Goal: Task Accomplishment & Management: Manage account settings

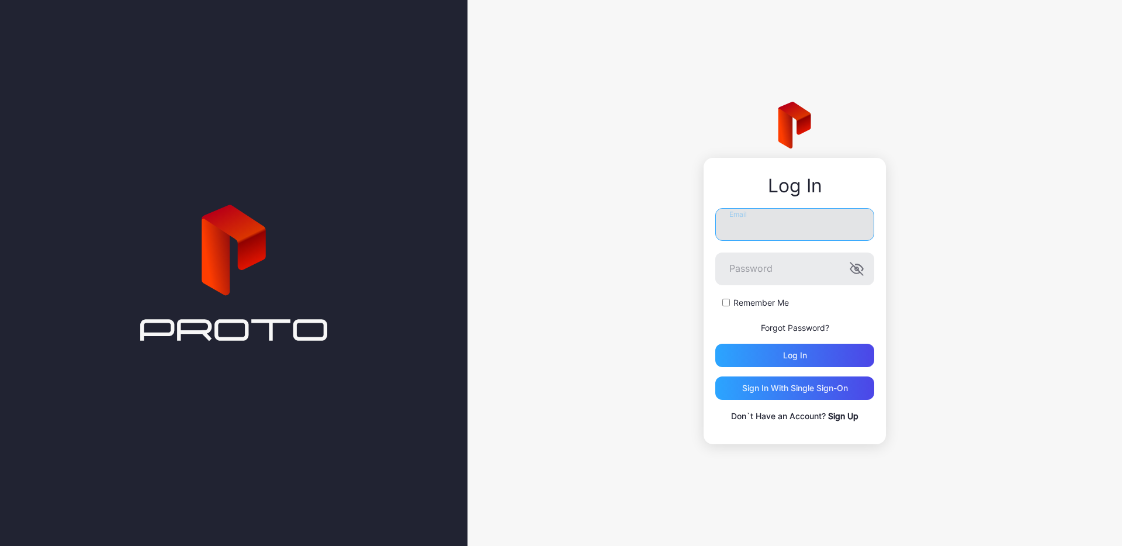
click at [776, 232] on input "Email" at bounding box center [794, 224] width 159 height 33
type input "**********"
click at [762, 299] on label "Remember Me" at bounding box center [761, 303] width 56 height 12
click at [752, 352] on div "Log in" at bounding box center [794, 355] width 159 height 23
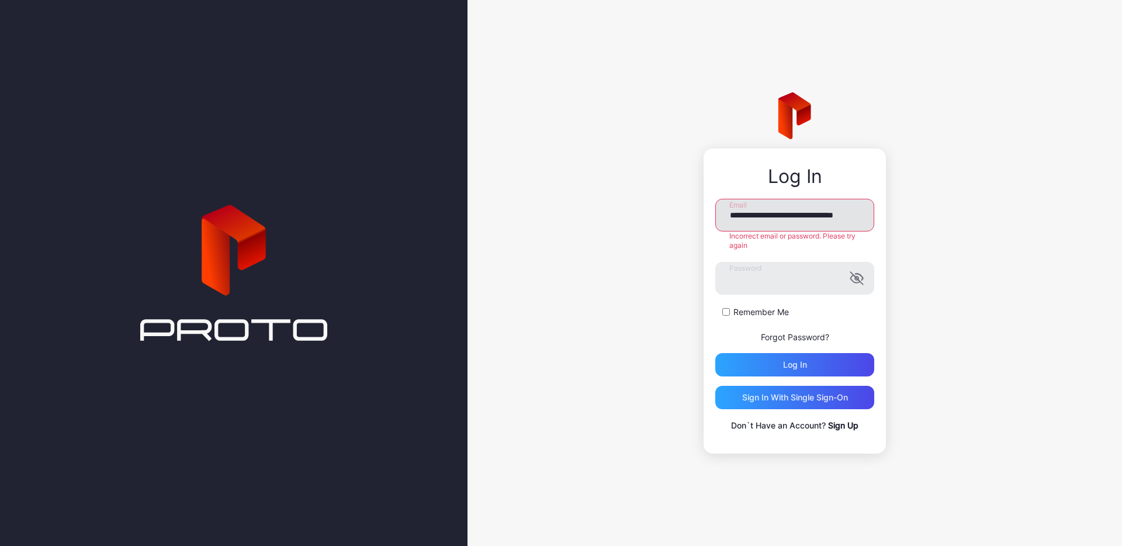
click at [842, 221] on input "**********" at bounding box center [794, 215] width 159 height 33
drag, startPoint x: 729, startPoint y: 218, endPoint x: 919, endPoint y: 220, distance: 190.5
click at [919, 220] on div "**********" at bounding box center [795, 273] width 655 height 546
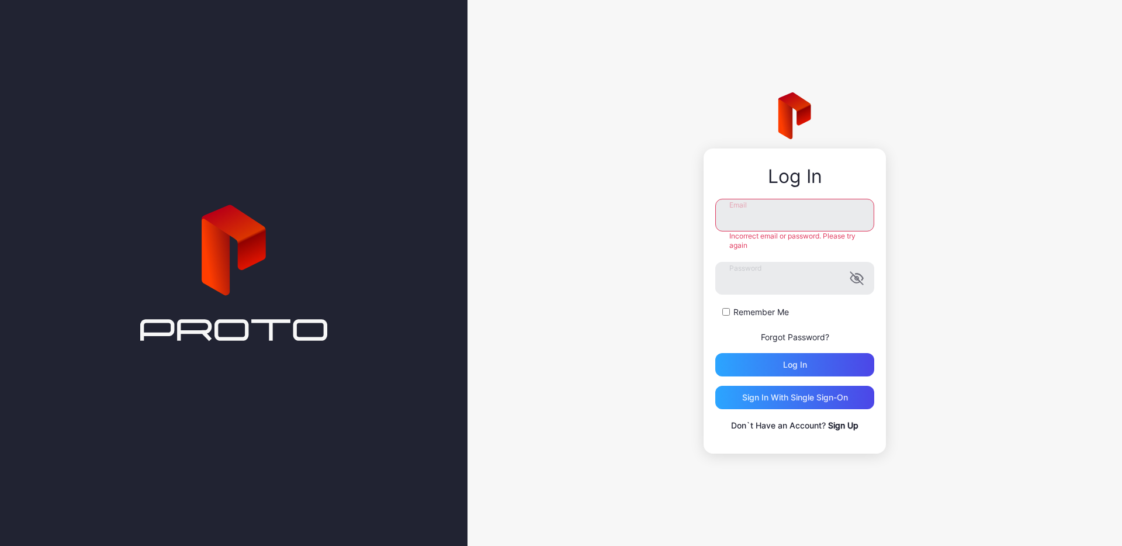
type input "**********"
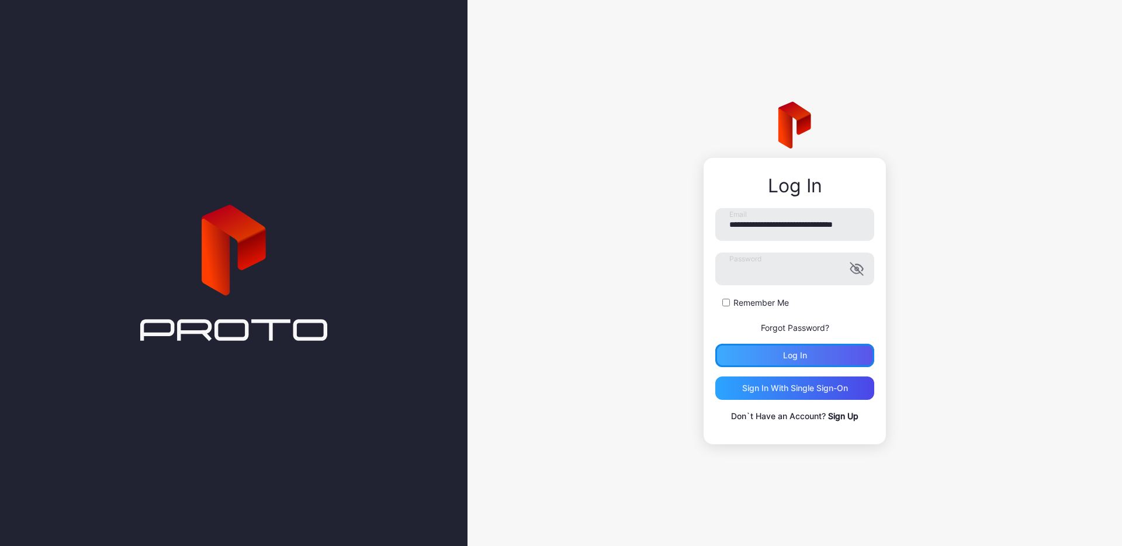
click at [786, 371] on div "**********" at bounding box center [794, 315] width 159 height 215
click at [764, 357] on div "Log in" at bounding box center [794, 355] width 159 height 23
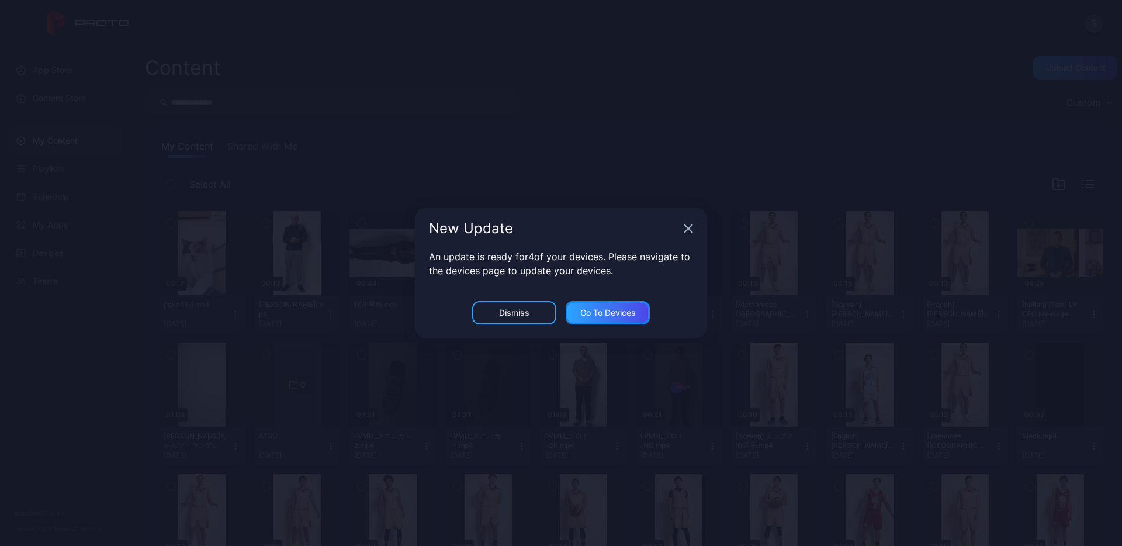
drag, startPoint x: 611, startPoint y: 312, endPoint x: -227, endPoint y: 65, distance: 874.0
click at [363, 127] on div "New Update An update is ready for 4 of your devices. Please navigate to the dev…" at bounding box center [561, 273] width 1122 height 546
click at [507, 314] on div "Dismiss" at bounding box center [514, 312] width 30 height 9
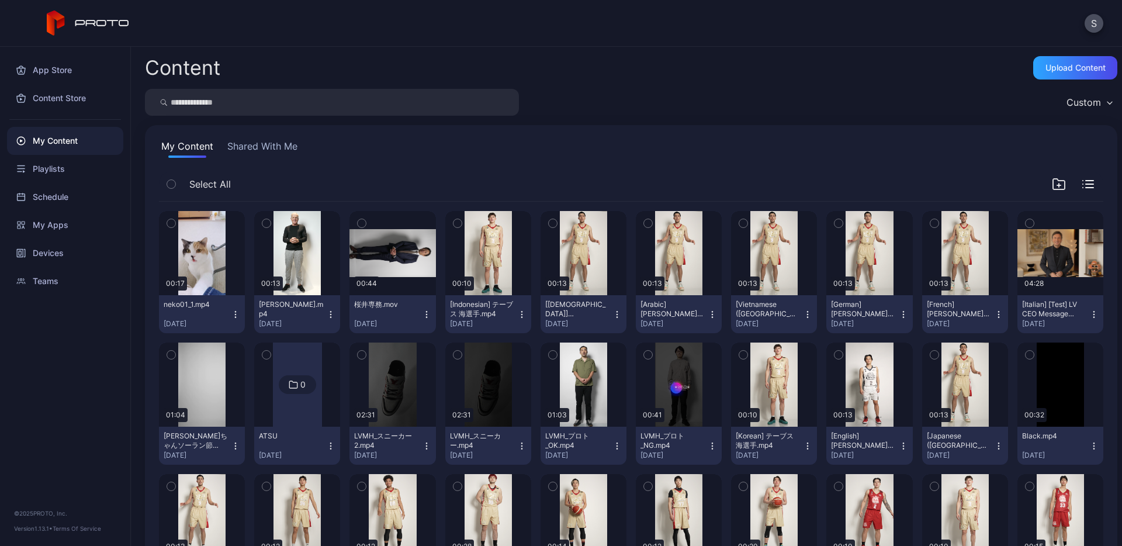
click at [269, 144] on button "Shared With Me" at bounding box center [262, 148] width 75 height 19
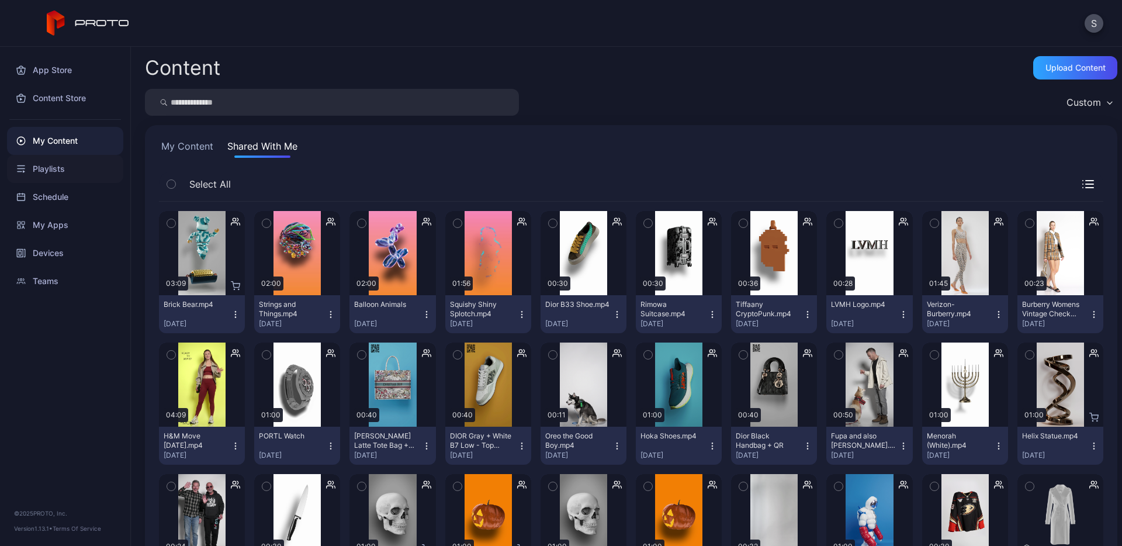
click at [56, 177] on div "Playlists" at bounding box center [65, 169] width 116 height 28
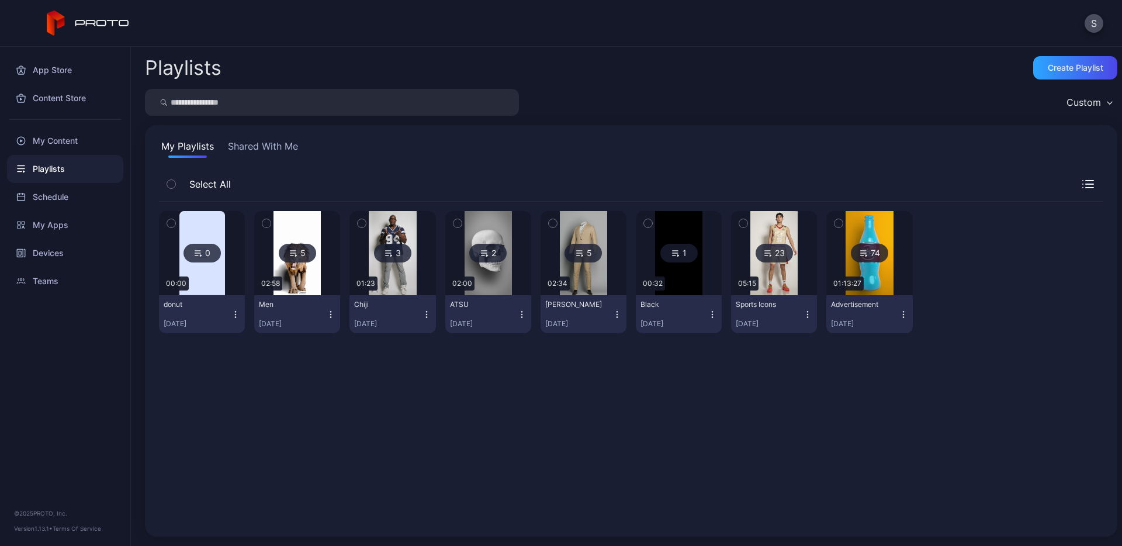
click at [760, 281] on img at bounding box center [773, 253] width 47 height 84
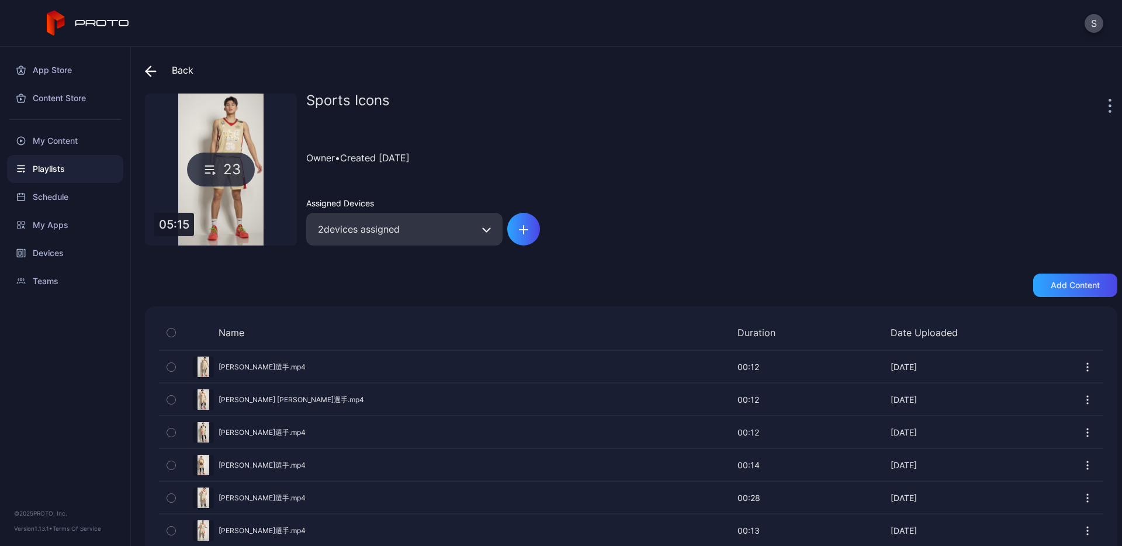
click at [234, 200] on div "23" at bounding box center [221, 170] width 152 height 152
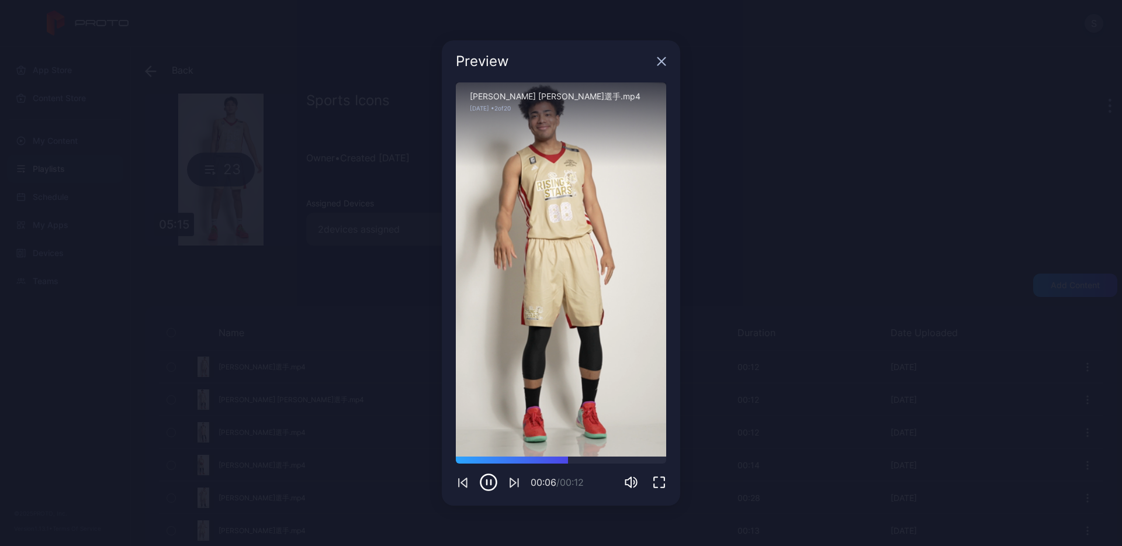
click at [659, 57] on icon "button" at bounding box center [661, 61] width 9 height 9
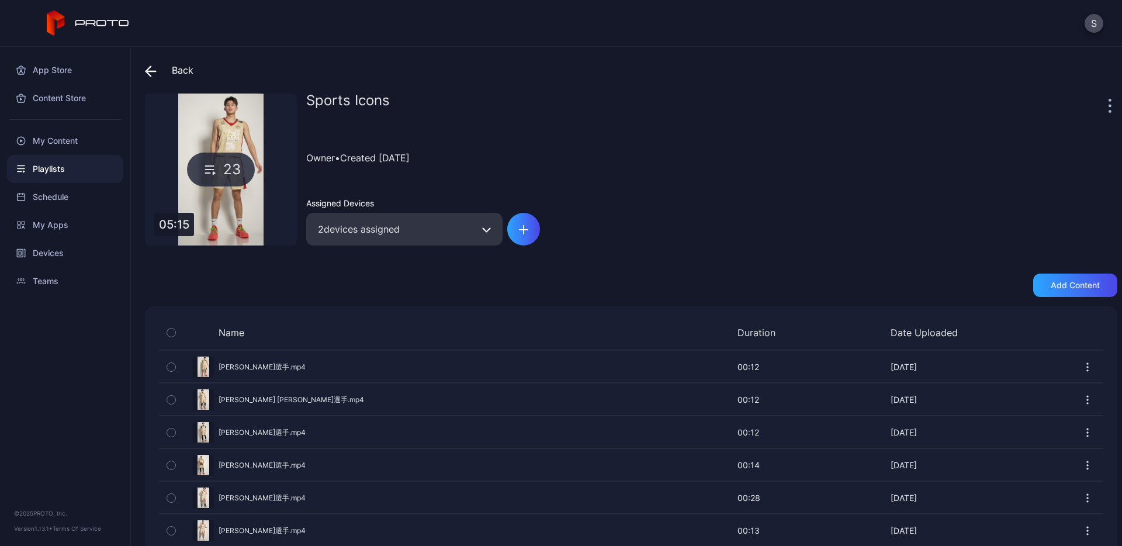
click at [151, 69] on icon at bounding box center [151, 71] width 12 height 12
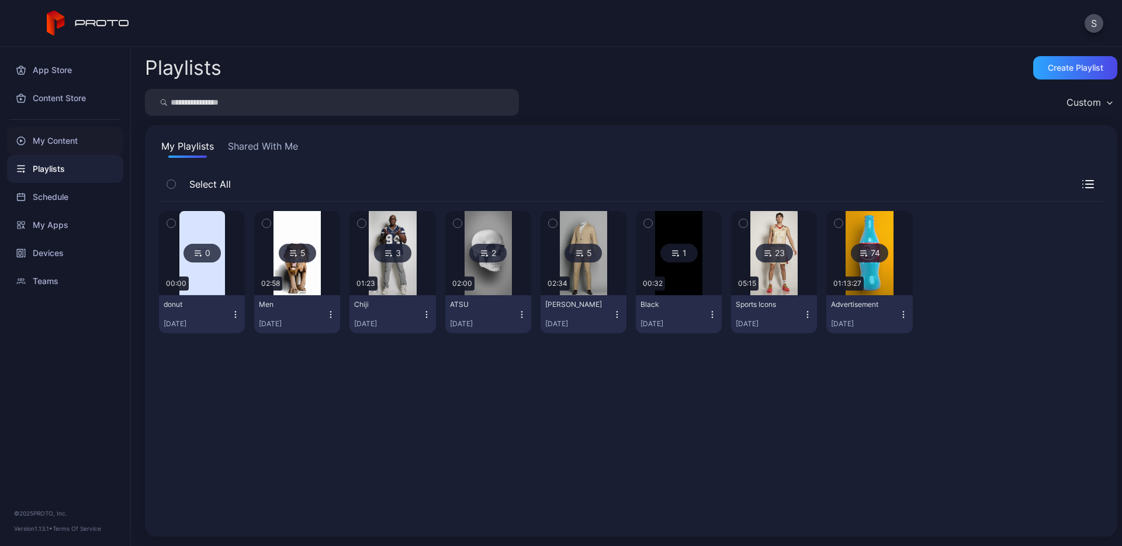
click at [50, 140] on div "My Content" at bounding box center [65, 141] width 116 height 28
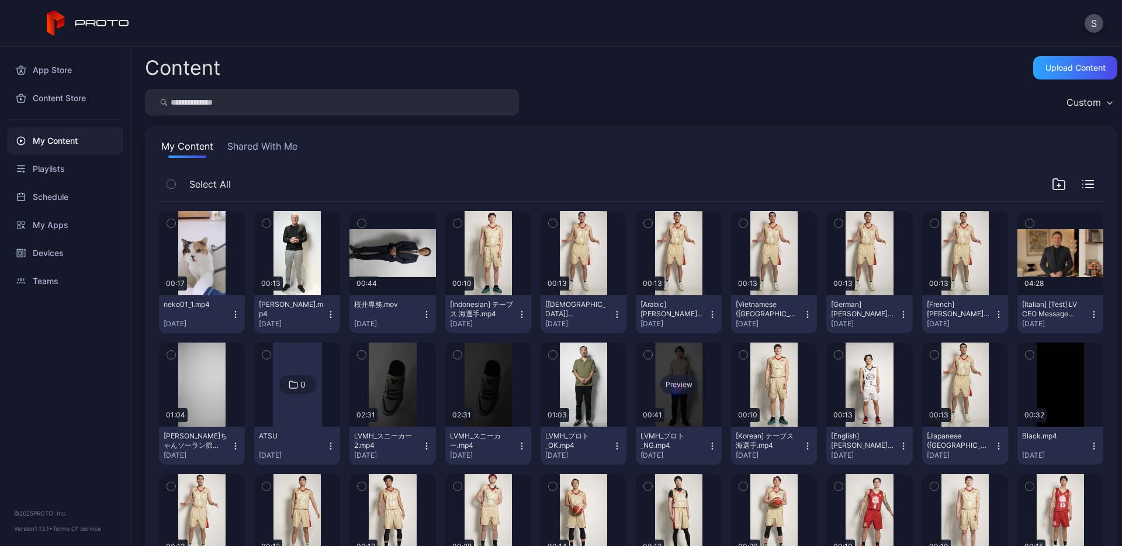
click at [664, 412] on div "Preview" at bounding box center [679, 384] width 86 height 84
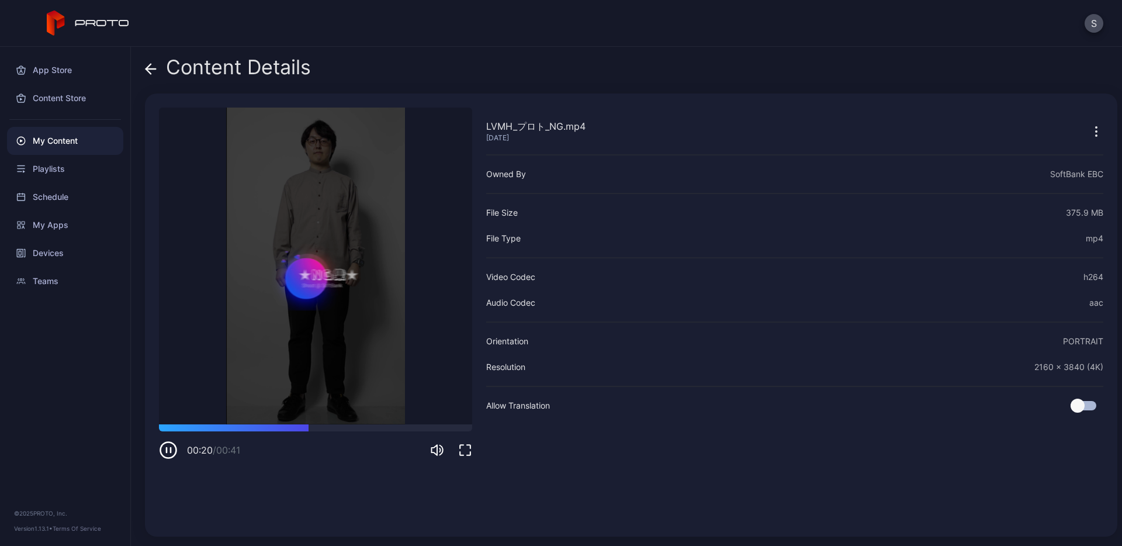
click at [164, 451] on icon "button" at bounding box center [168, 450] width 19 height 19
click at [174, 442] on icon "button" at bounding box center [168, 450] width 19 height 19
click at [157, 69] on div "Content Details" at bounding box center [228, 70] width 166 height 28
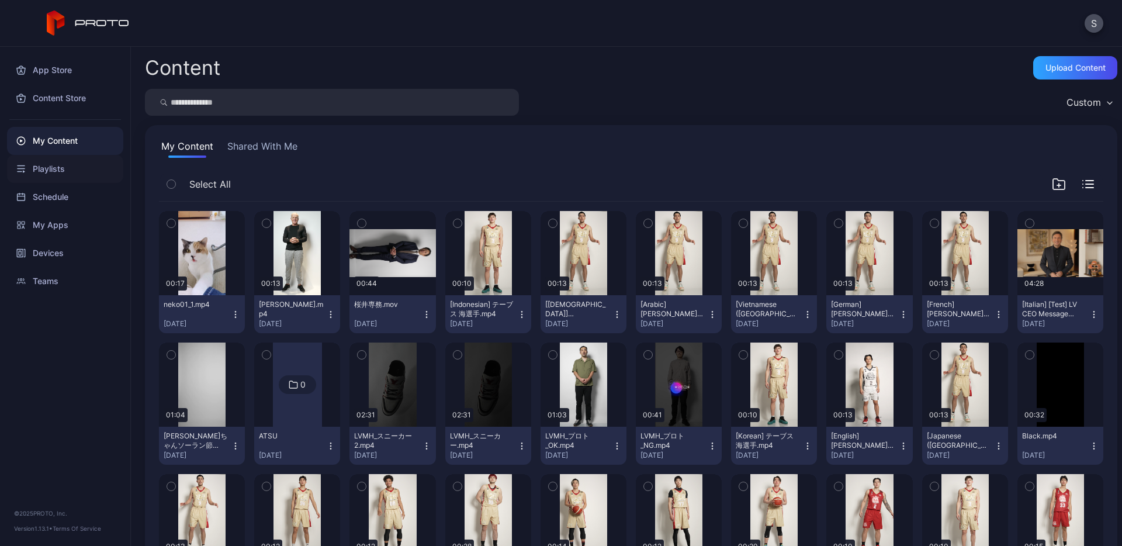
click at [50, 172] on div "Playlists" at bounding box center [65, 169] width 116 height 28
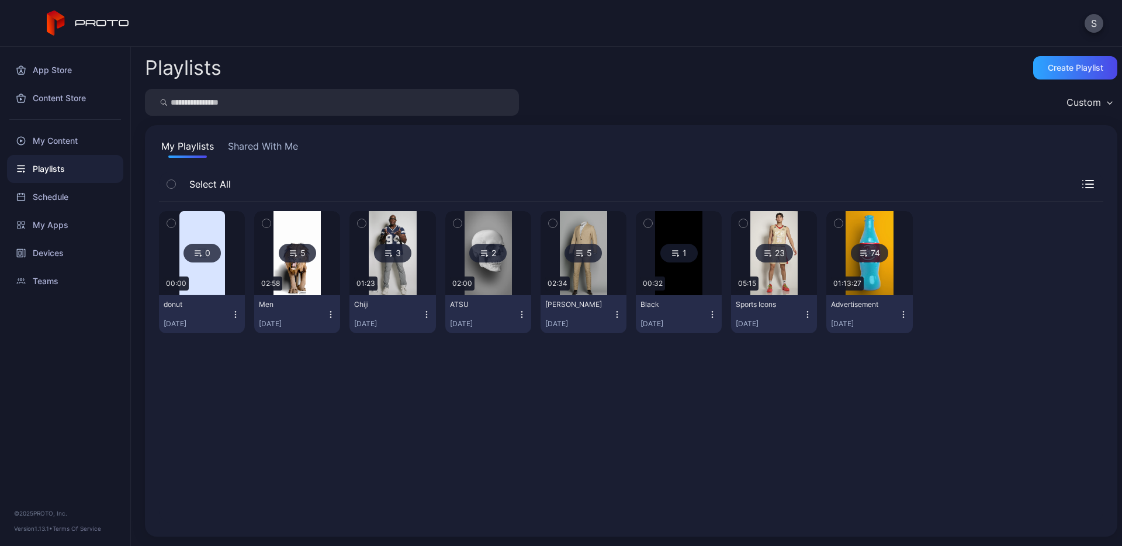
click at [244, 369] on div "0 00:00 donut [DATE] 5 02:58 Men [DATE] 3 01:23 Chiji [DATE] 2 02:00 ATSU [DATE…" at bounding box center [631, 362] width 944 height 321
